Goal: Information Seeking & Learning: Find specific fact

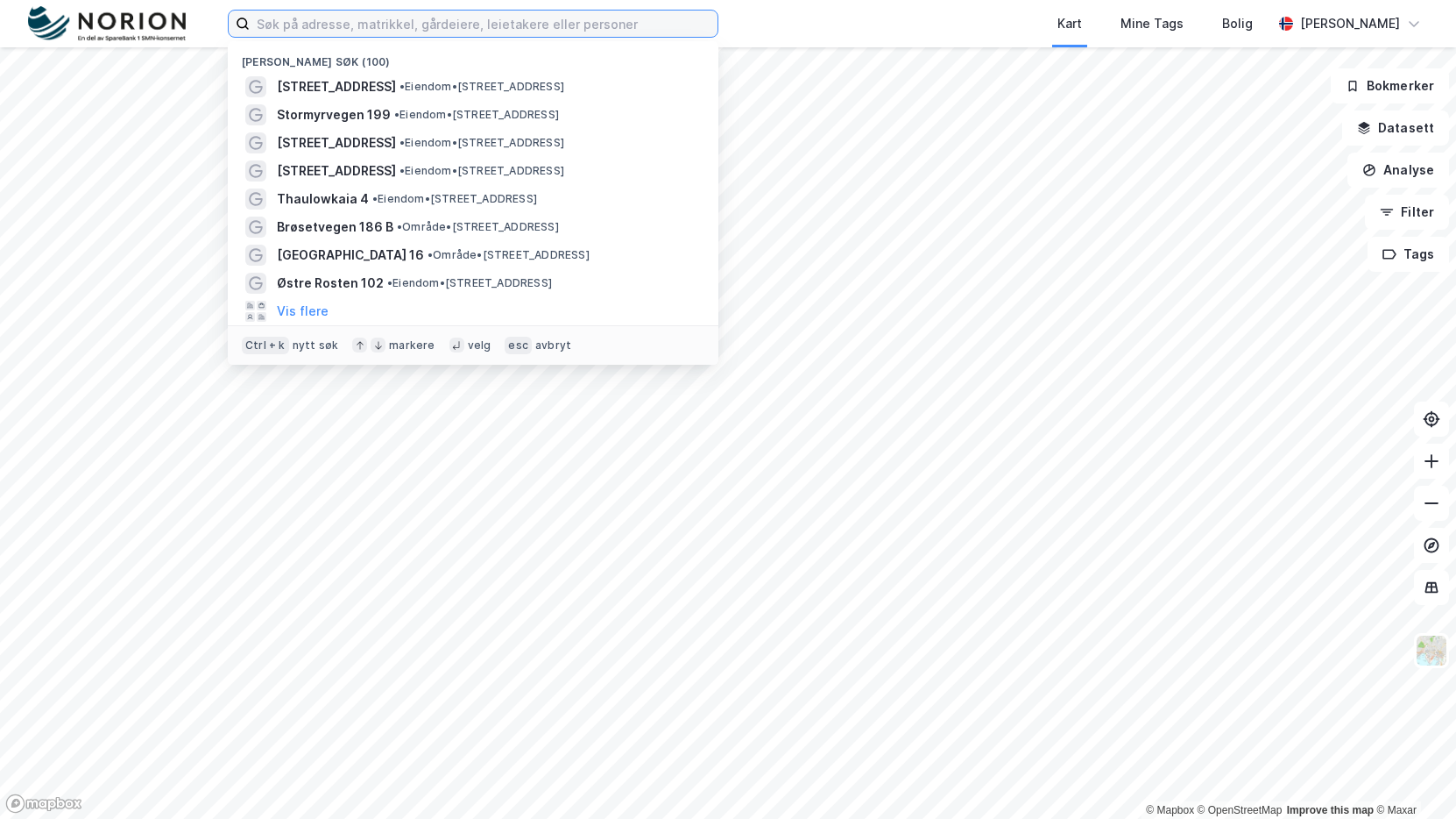
click at [440, 21] on input at bounding box center [483, 23] width 468 height 26
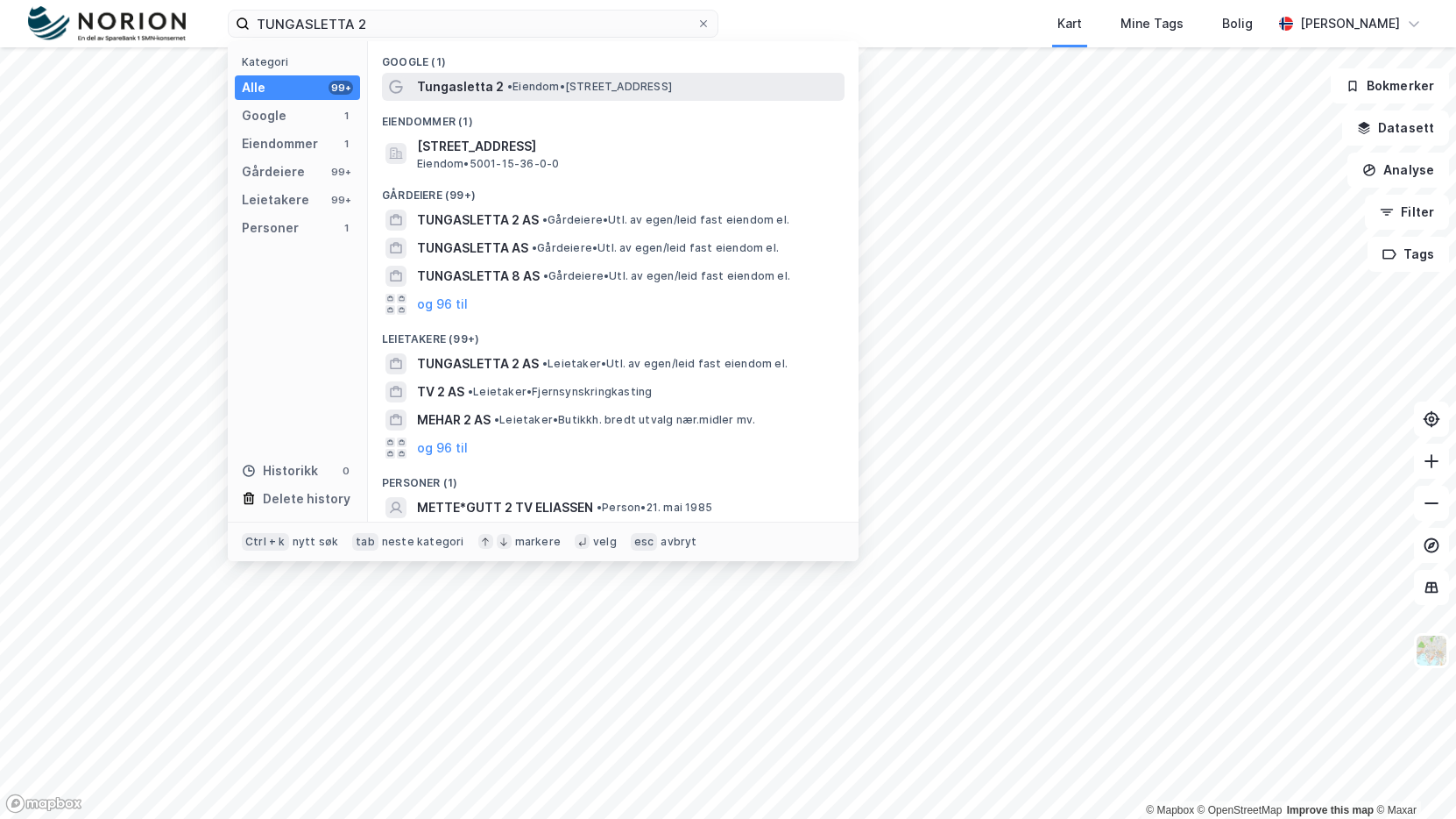
click at [500, 92] on div "Tungasletta 2 • Eiendom • [STREET_ADDRESS]" at bounding box center [629, 87] width 424 height 21
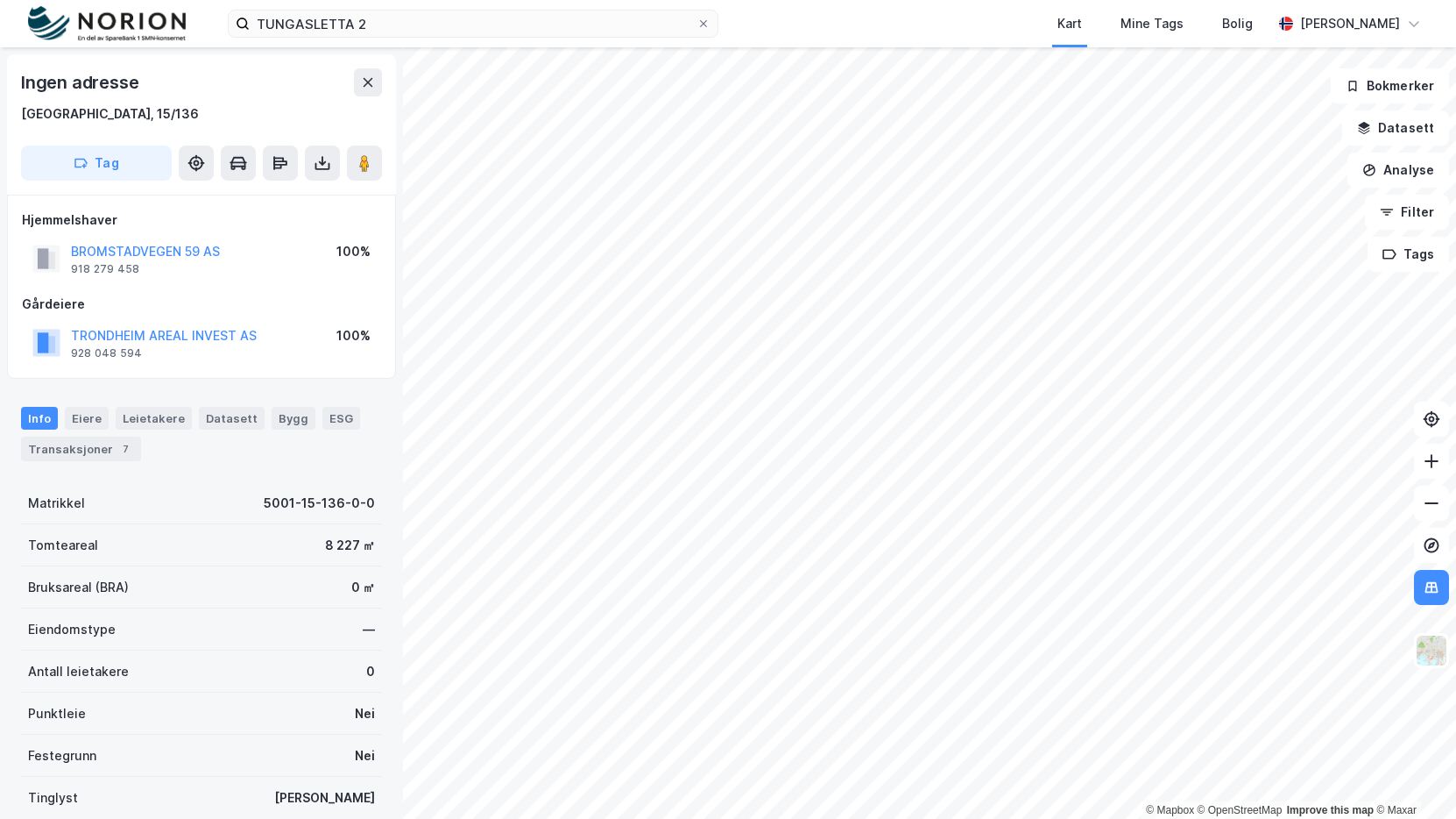
click at [287, 290] on div "© Mapbox © OpenStreetMap Improve this map © Maxar Ingen adresse [GEOGRAPHIC_DAT…" at bounding box center [728, 433] width 1456 height 771
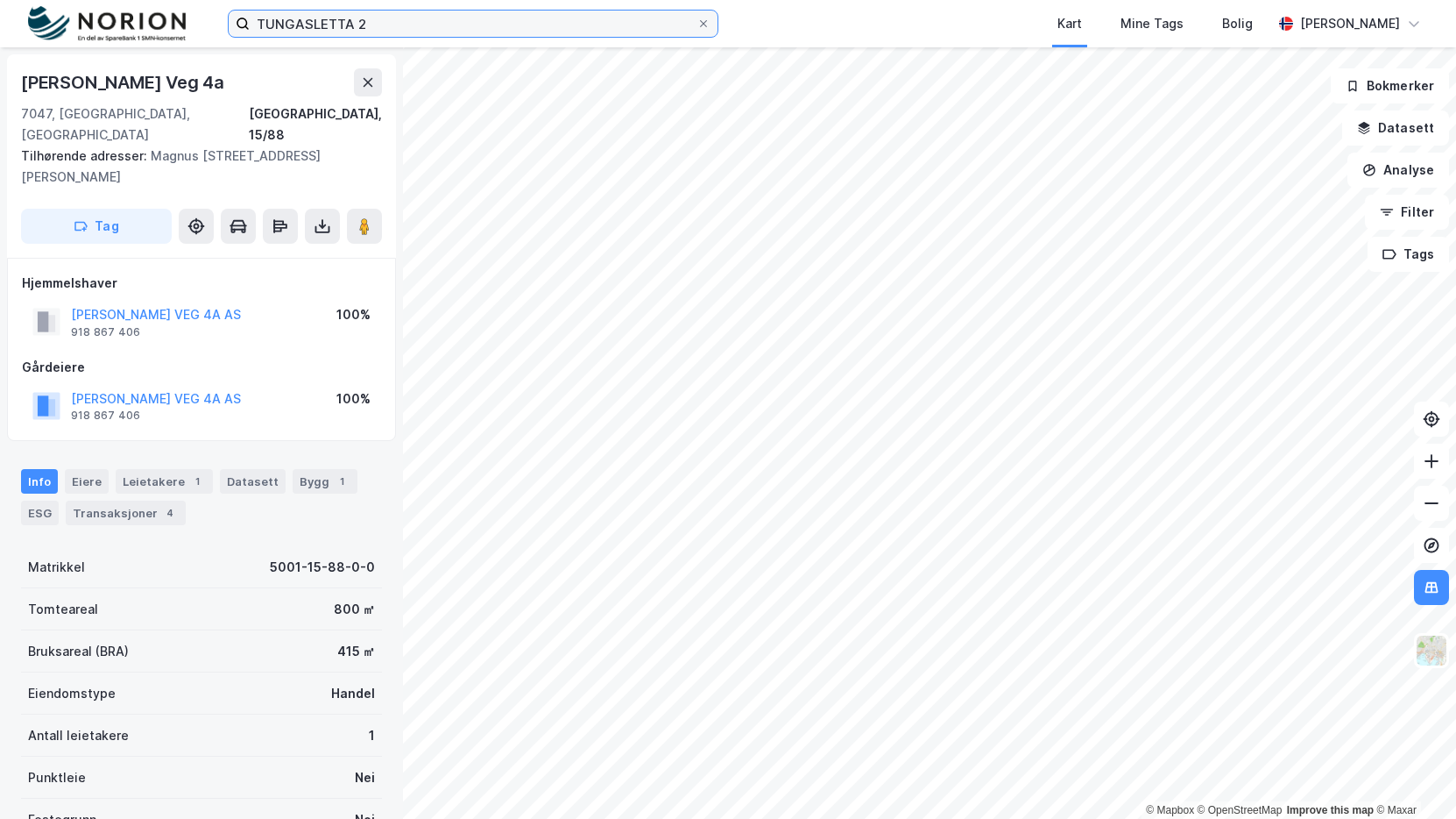
click at [430, 16] on input "TUNGASLETTA 2" at bounding box center [473, 23] width 446 height 26
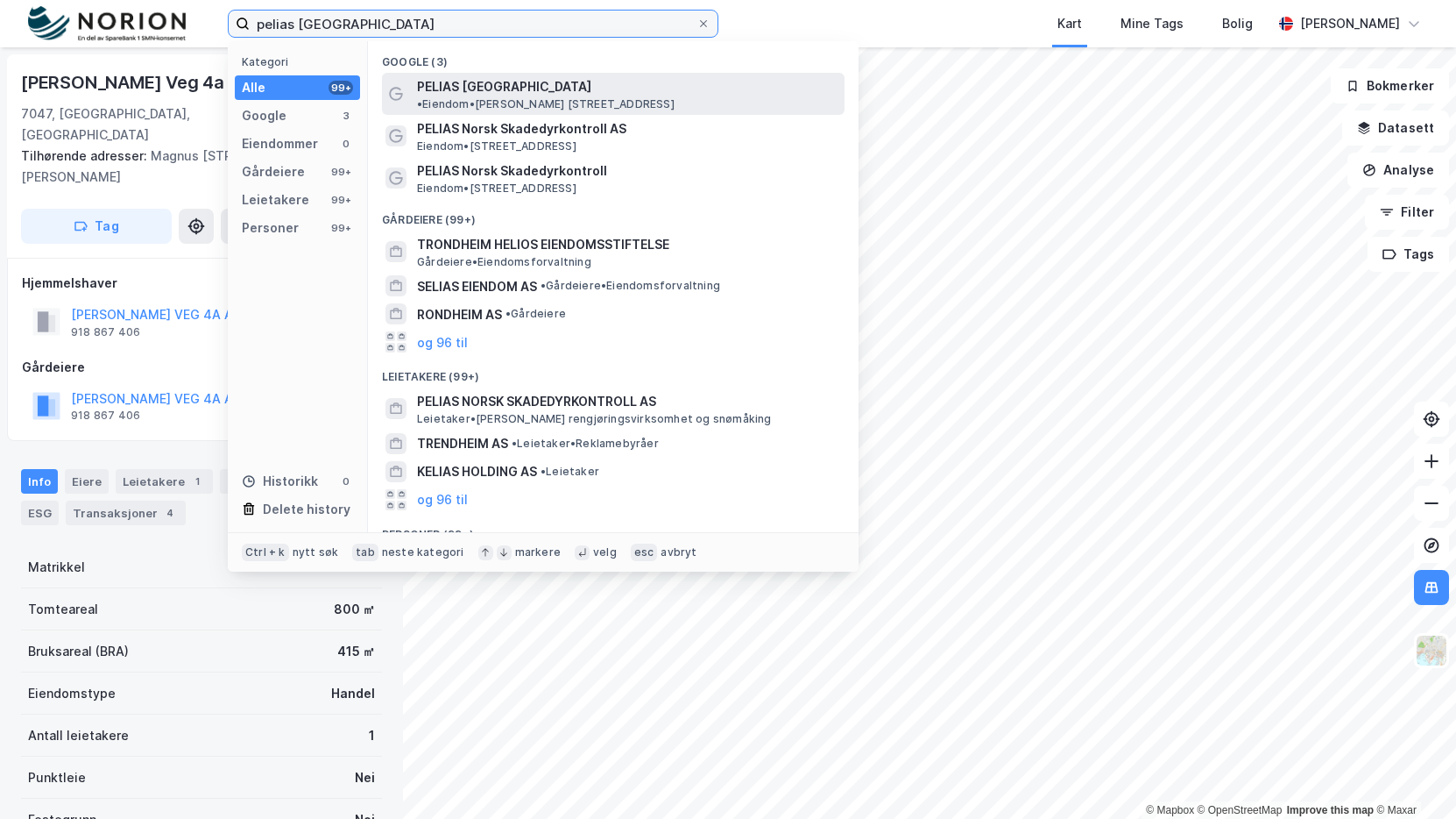
type input "pelias [GEOGRAPHIC_DATA]"
click at [500, 87] on span "PELIAS [GEOGRAPHIC_DATA]" at bounding box center [504, 87] width 174 height 21
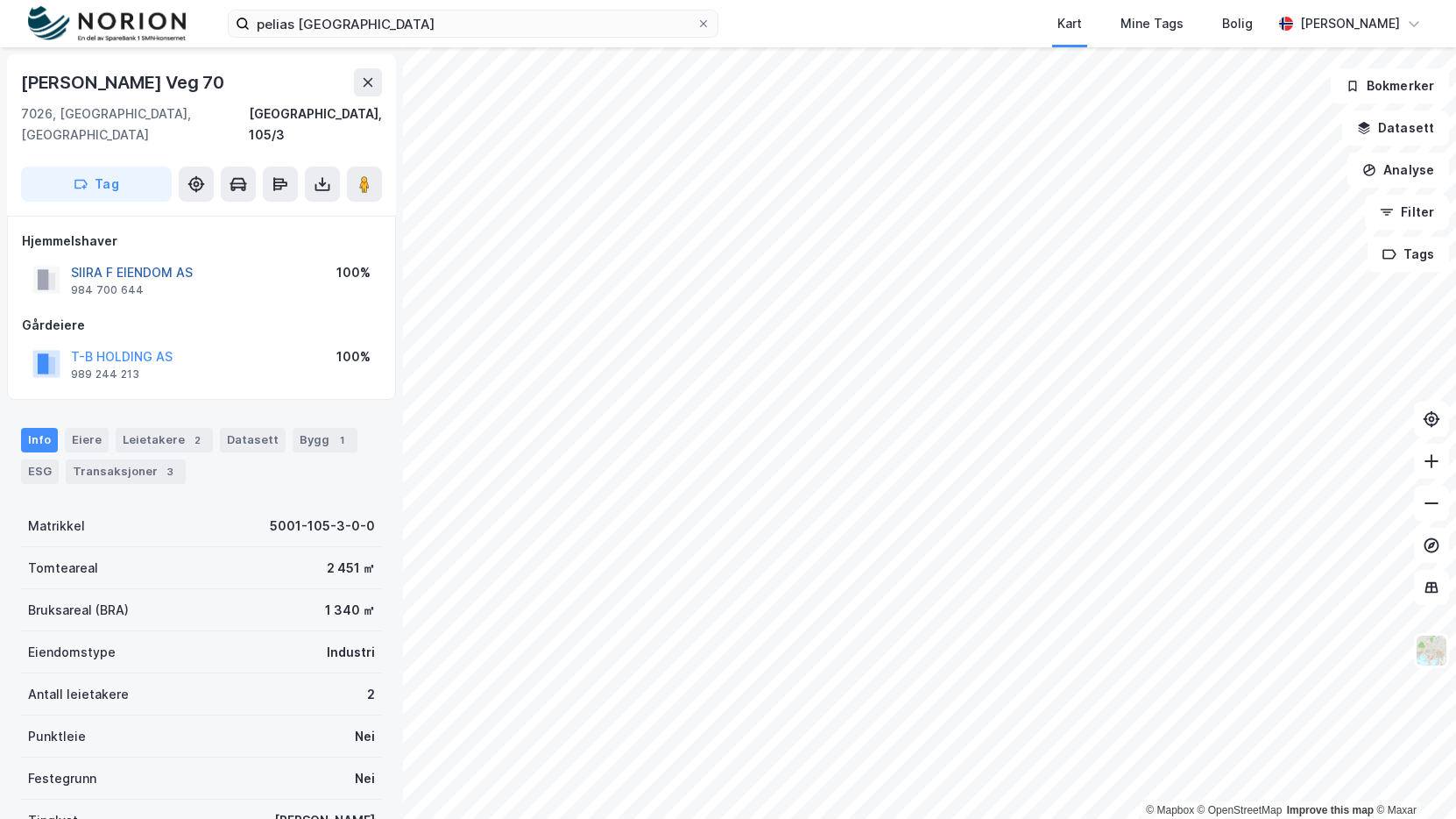
click at [0, 0] on button "SIIRA F EIENDOM AS" at bounding box center [0, 0] width 0 height 0
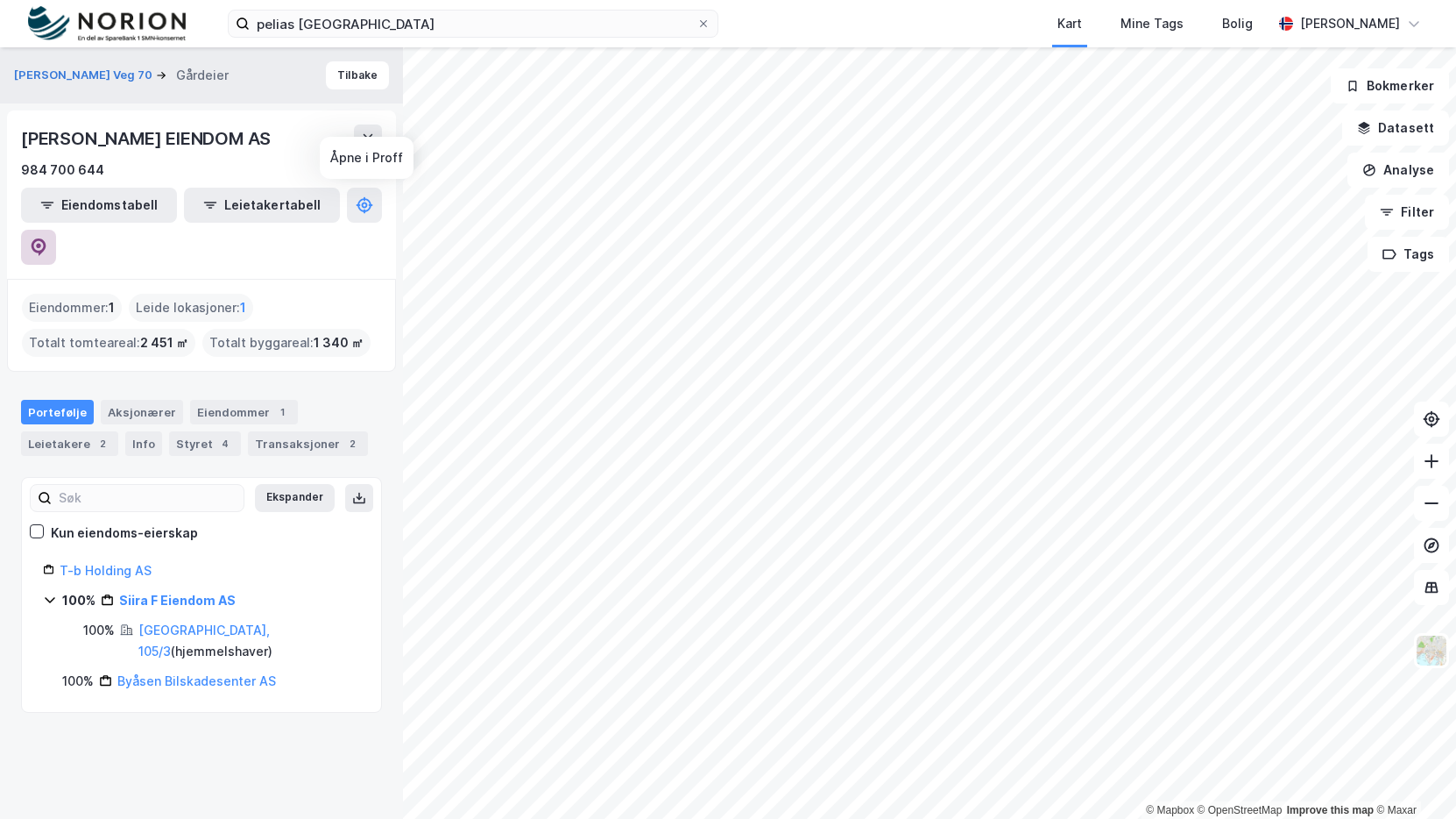
click at [47, 239] on icon at bounding box center [38, 248] width 15 height 18
